Goal: Communication & Community: Share content

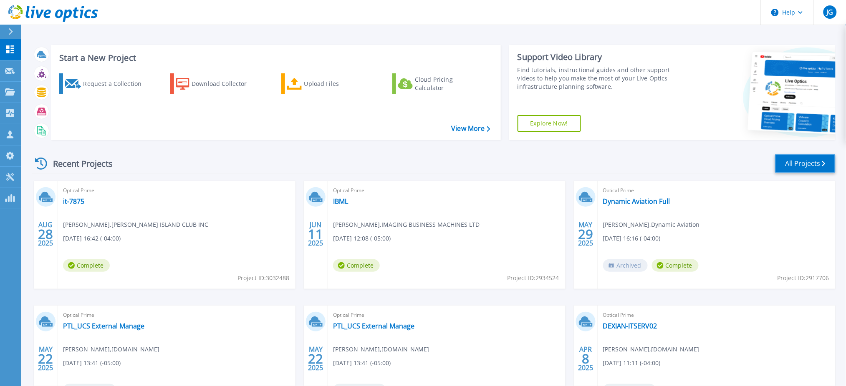
click at [804, 166] on link "All Projects" at bounding box center [805, 163] width 60 height 19
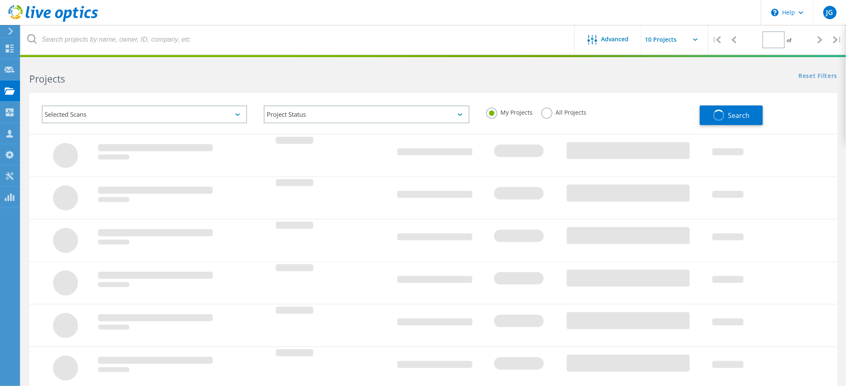
type input "1"
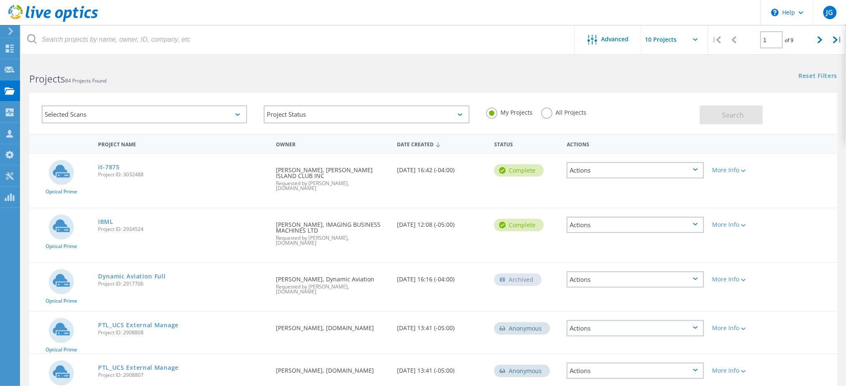
scroll to position [148, 0]
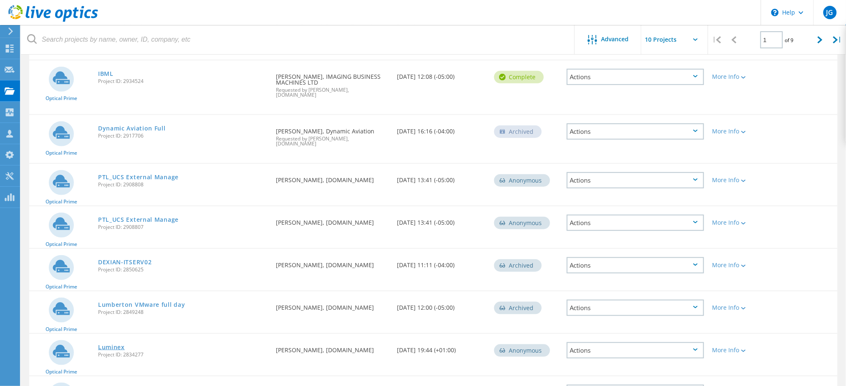
click at [108, 345] on link "Luminex" at bounding box center [111, 348] width 27 height 6
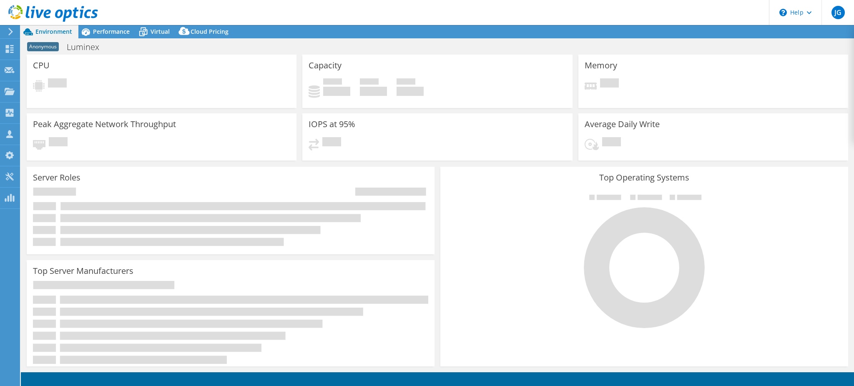
select select "USD"
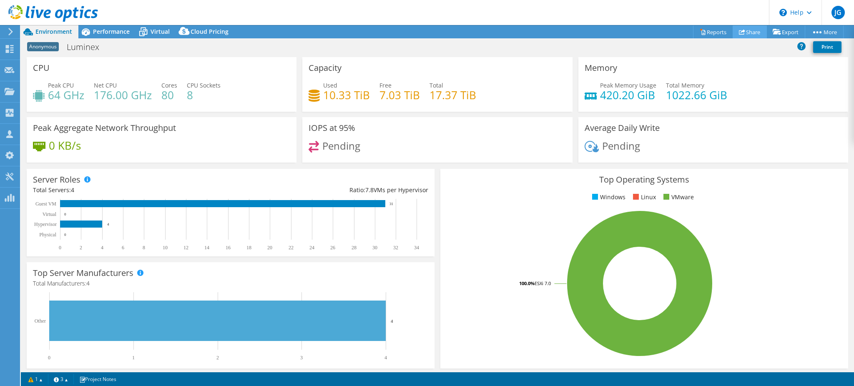
click at [744, 31] on link "Share" at bounding box center [750, 31] width 34 height 13
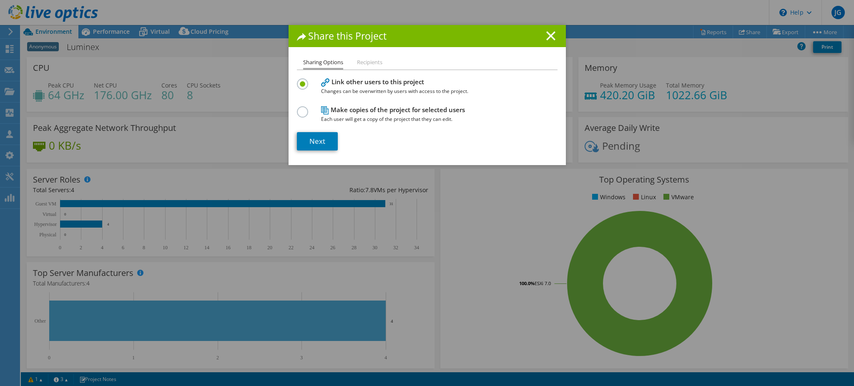
click at [297, 108] on label at bounding box center [304, 107] width 15 height 2
click at [0, 0] on input "radio" at bounding box center [0, 0] width 0 height 0
click at [299, 81] on label at bounding box center [304, 79] width 15 height 2
click at [0, 0] on input "radio" at bounding box center [0, 0] width 0 height 0
click at [363, 65] on li "Recipients" at bounding box center [369, 63] width 25 height 10
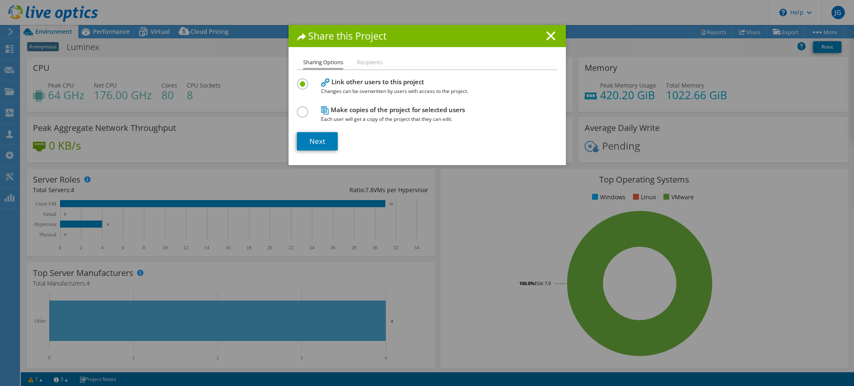
click at [363, 62] on li "Recipients" at bounding box center [369, 63] width 25 height 10
click at [320, 139] on link "Next" at bounding box center [317, 141] width 41 height 18
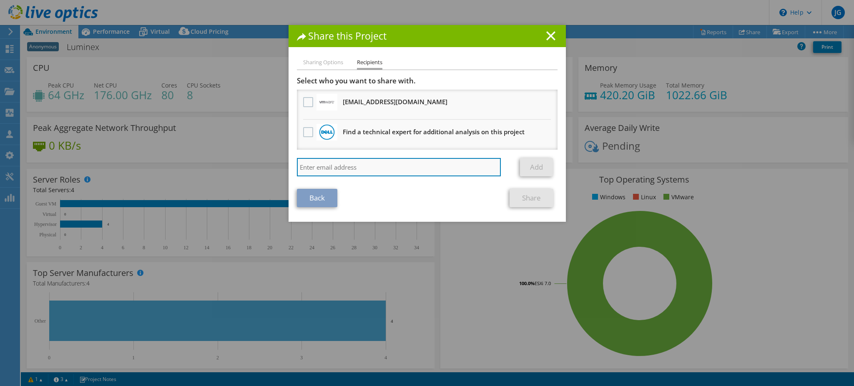
click at [338, 164] on input "search" at bounding box center [399, 167] width 204 height 18
type input "t"
click at [382, 164] on input "search" at bounding box center [399, 167] width 204 height 18
paste input "tony_ashby@shi.com"
type input "tony_ashby@shi.com"
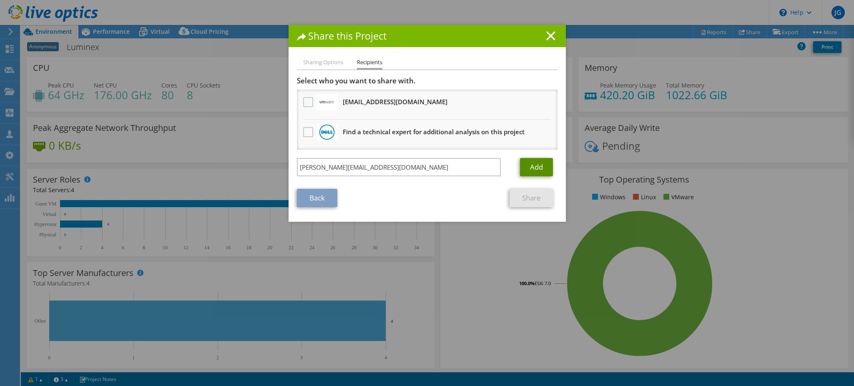
click at [524, 165] on link "Add" at bounding box center [536, 167] width 33 height 18
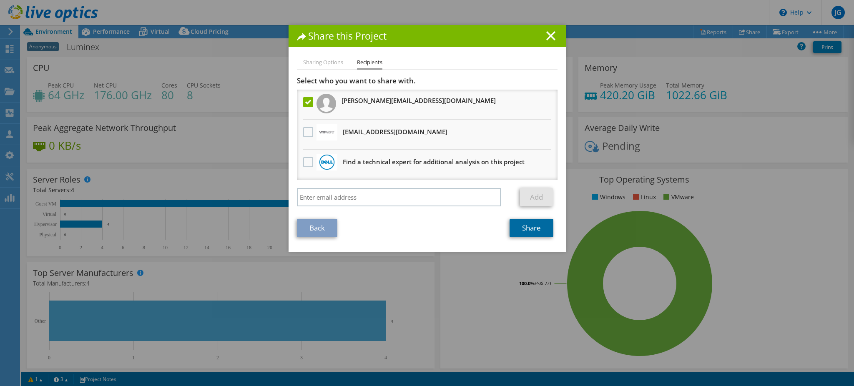
click at [534, 223] on link "Share" at bounding box center [532, 228] width 44 height 18
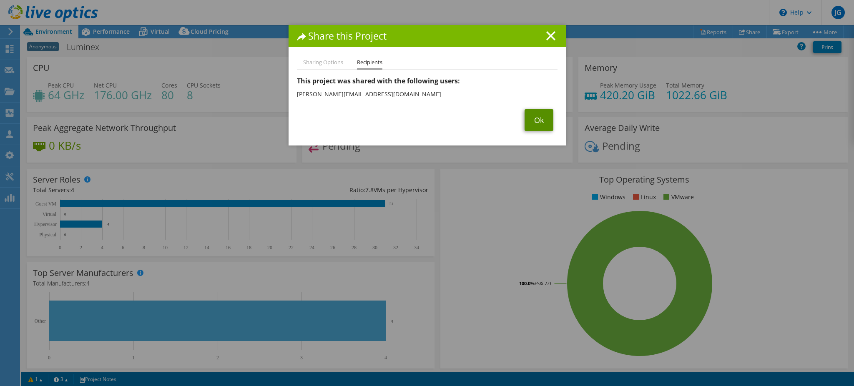
click at [534, 116] on link "Ok" at bounding box center [539, 120] width 29 height 22
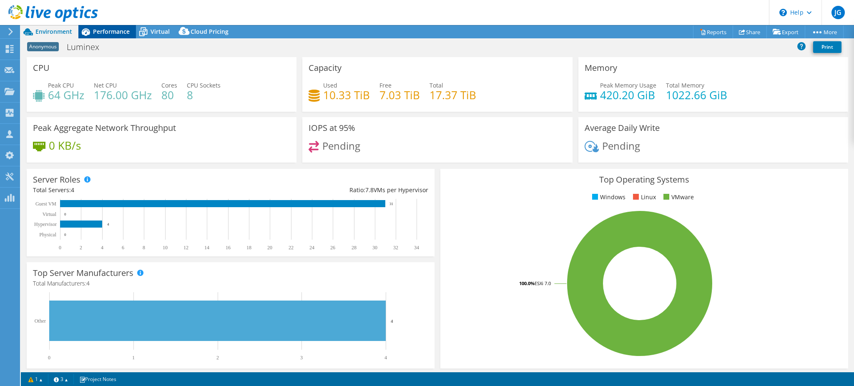
click at [107, 30] on span "Performance" at bounding box center [111, 32] width 37 height 8
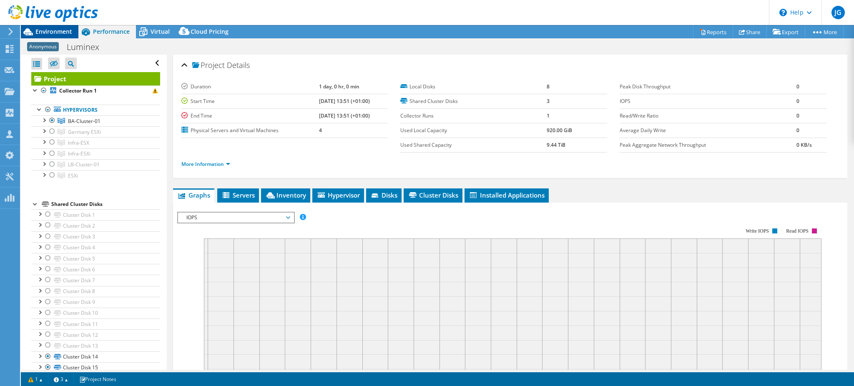
click at [50, 31] on span "Environment" at bounding box center [53, 32] width 37 height 8
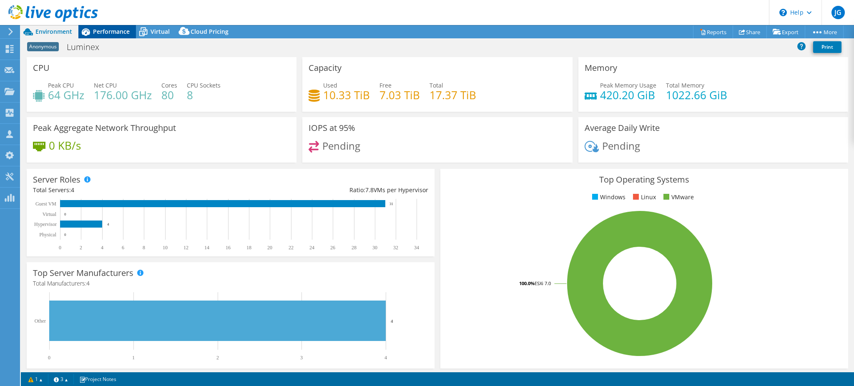
click at [109, 32] on span "Performance" at bounding box center [111, 32] width 37 height 8
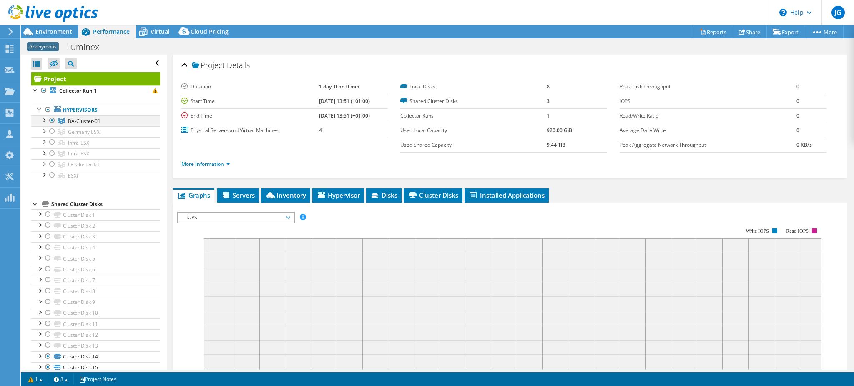
click at [43, 121] on div at bounding box center [44, 120] width 8 height 8
click at [41, 120] on div at bounding box center [44, 120] width 8 height 8
